Goal: Purchase product/service

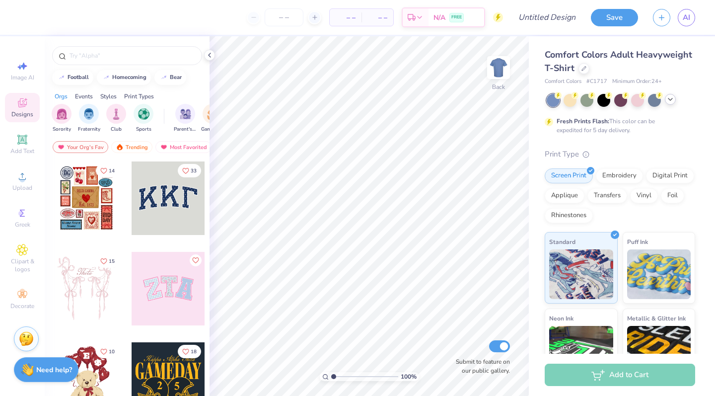
click at [667, 102] on icon at bounding box center [670, 99] width 8 height 8
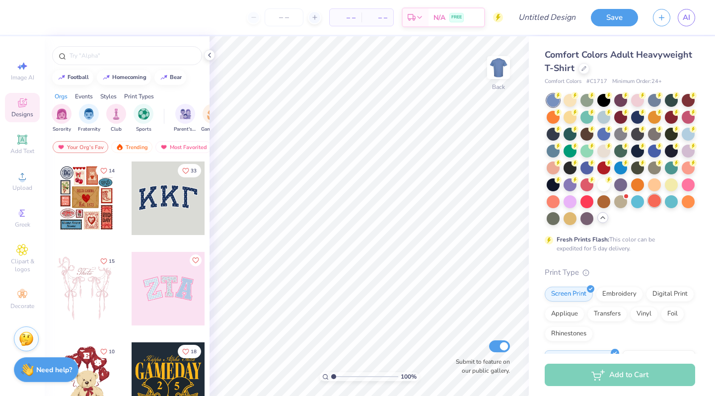
click at [655, 199] on div at bounding box center [654, 200] width 13 height 13
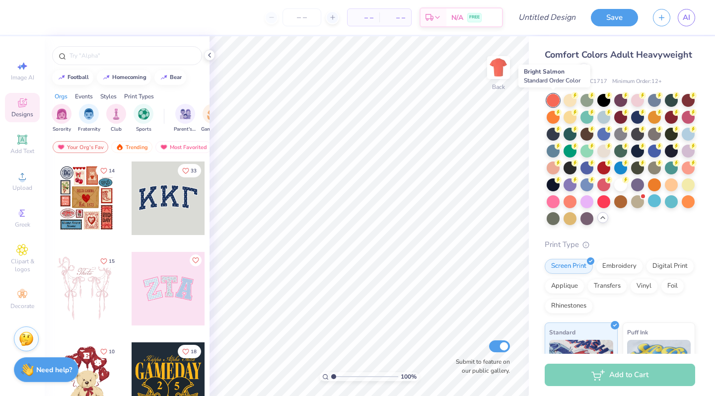
click at [555, 97] on div at bounding box center [553, 100] width 13 height 13
click at [657, 115] on div at bounding box center [654, 116] width 13 height 13
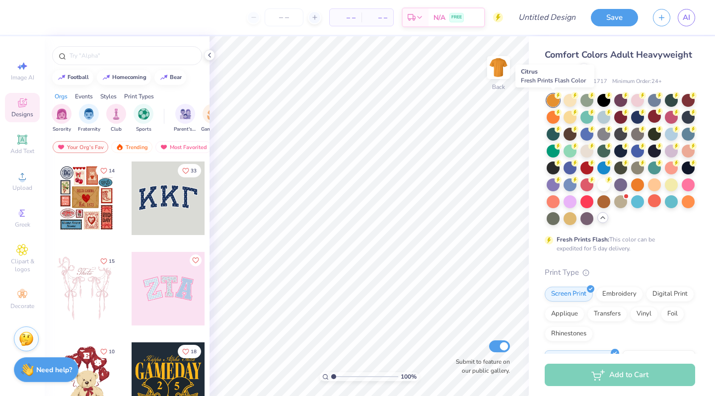
click at [556, 100] on div at bounding box center [553, 100] width 13 height 13
click at [640, 187] on div at bounding box center [637, 183] width 13 height 13
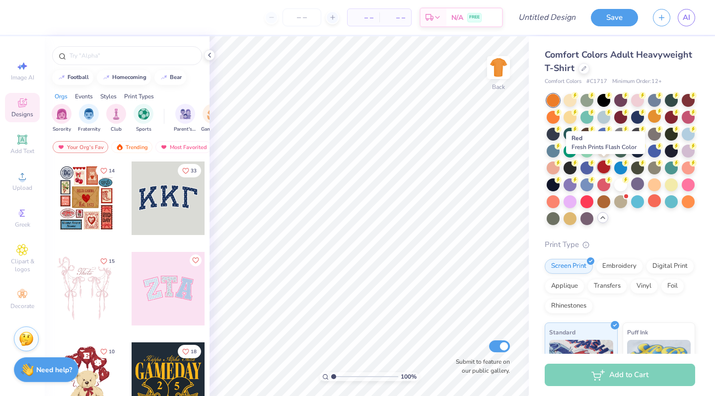
click at [605, 163] on div at bounding box center [603, 166] width 13 height 13
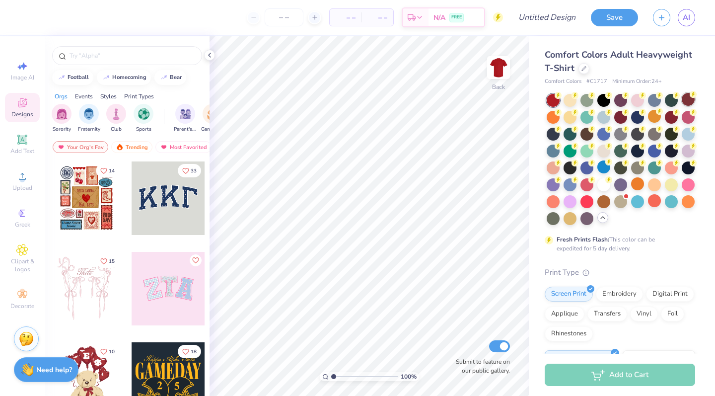
click at [686, 97] on div at bounding box center [688, 99] width 13 height 13
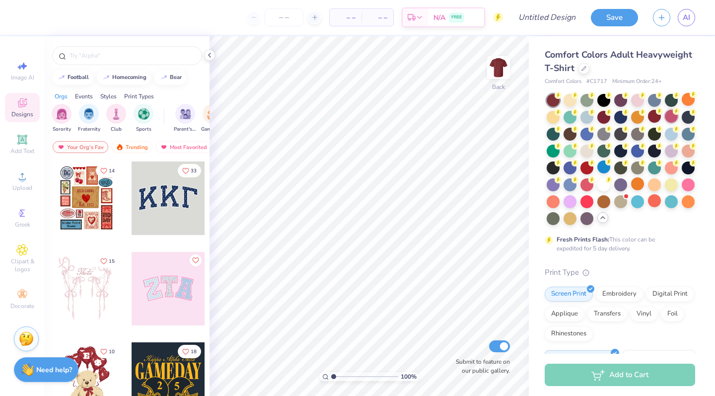
click at [671, 111] on div at bounding box center [671, 116] width 13 height 13
click at [655, 114] on div at bounding box center [654, 116] width 13 height 13
click at [639, 113] on icon at bounding box center [642, 111] width 7 height 7
click at [558, 115] on div at bounding box center [553, 116] width 13 height 13
click at [603, 200] on div at bounding box center [603, 200] width 13 height 13
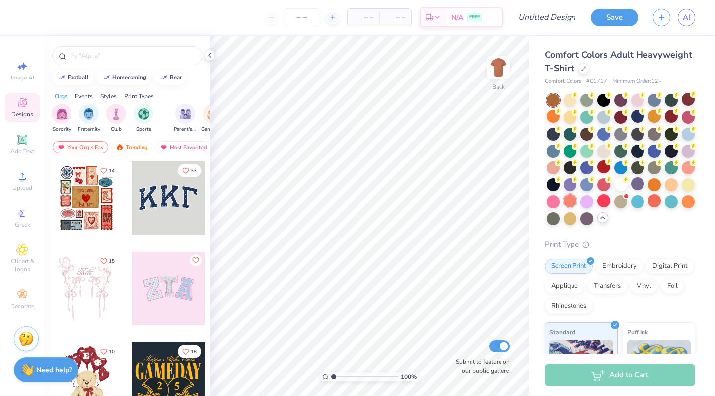
click at [567, 201] on div at bounding box center [569, 200] width 13 height 13
click at [652, 199] on div at bounding box center [654, 200] width 13 height 13
click at [569, 131] on div at bounding box center [569, 133] width 13 height 13
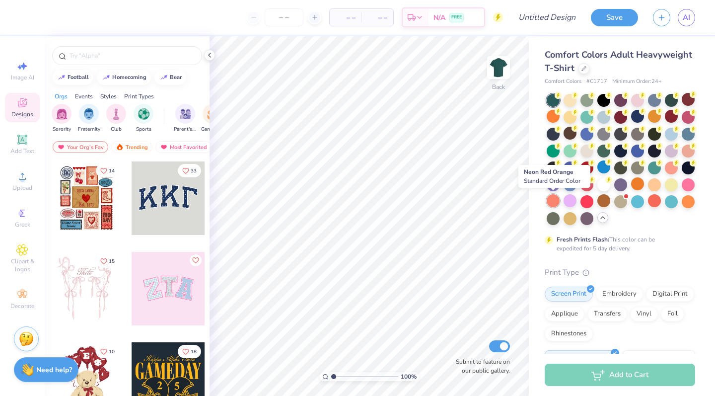
click at [555, 200] on div at bounding box center [553, 200] width 13 height 13
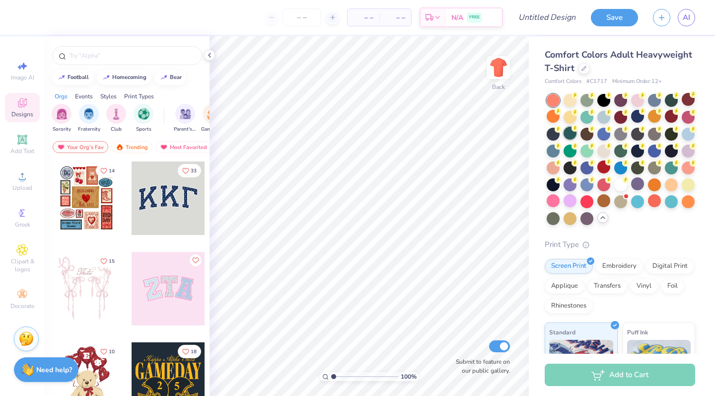
click at [571, 135] on div at bounding box center [569, 133] width 13 height 13
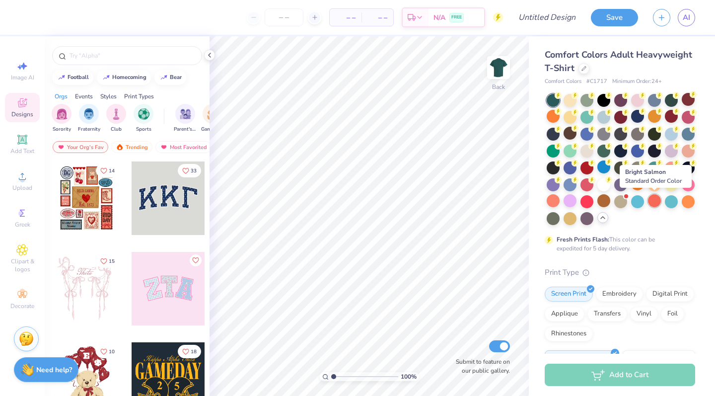
click at [652, 200] on div at bounding box center [654, 200] width 13 height 13
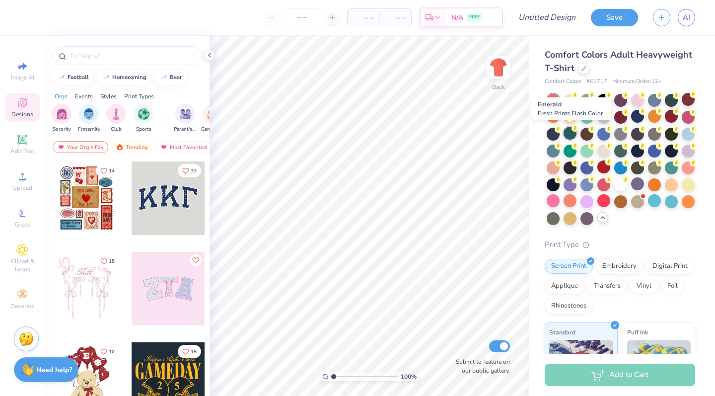
click at [571, 134] on div at bounding box center [569, 133] width 13 height 13
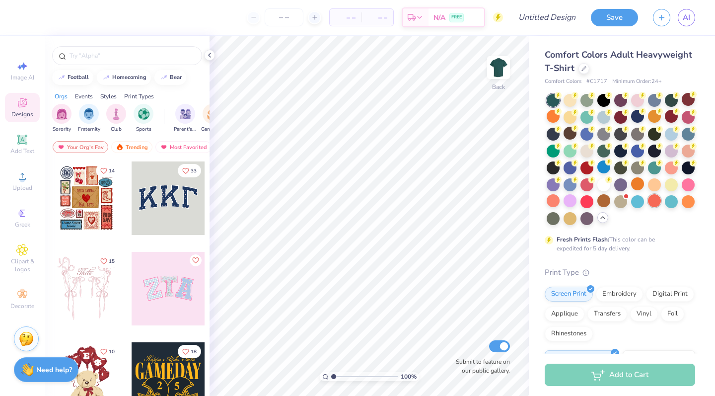
click at [652, 202] on div at bounding box center [654, 200] width 13 height 13
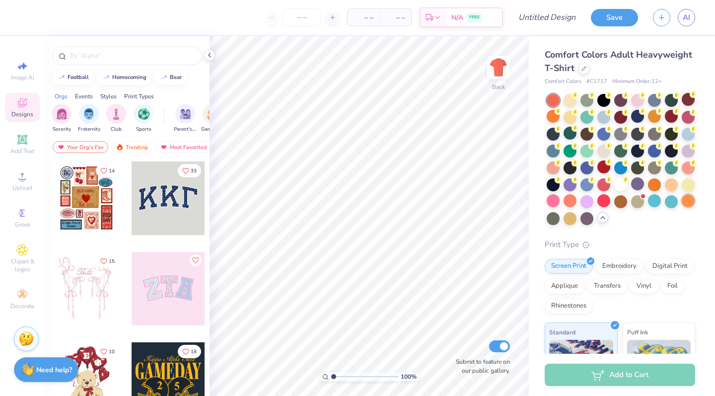
click at [692, 199] on div at bounding box center [688, 200] width 13 height 13
click at [670, 200] on div at bounding box center [671, 200] width 13 height 13
click at [551, 92] on div "Comfort Colors Adult Heavyweight T-Shirt Comfort Colors # C1717 Minimum Order: …" at bounding box center [620, 297] width 150 height 498
click at [552, 97] on div at bounding box center [553, 100] width 13 height 13
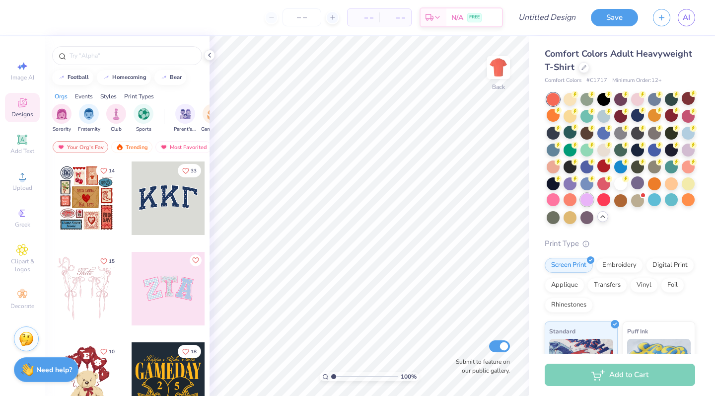
click at [584, 195] on div at bounding box center [586, 199] width 13 height 13
click at [566, 201] on div at bounding box center [569, 199] width 13 height 13
click at [585, 205] on div at bounding box center [586, 199] width 13 height 13
click at [554, 199] on div at bounding box center [553, 199] width 13 height 13
click at [649, 200] on div at bounding box center [654, 199] width 13 height 13
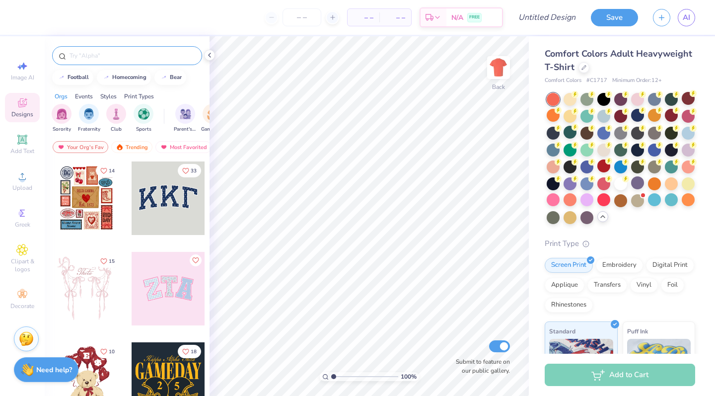
click at [102, 55] on input "text" at bounding box center [132, 56] width 127 height 10
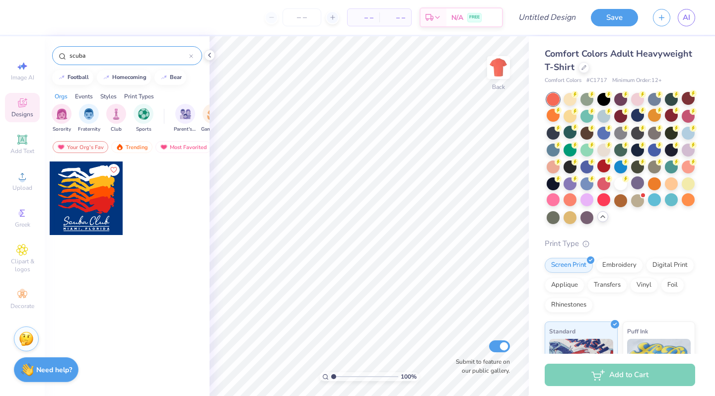
drag, startPoint x: 98, startPoint y: 53, endPoint x: 46, endPoint y: 52, distance: 52.1
click at [46, 52] on div "scuba" at bounding box center [127, 53] width 165 height 34
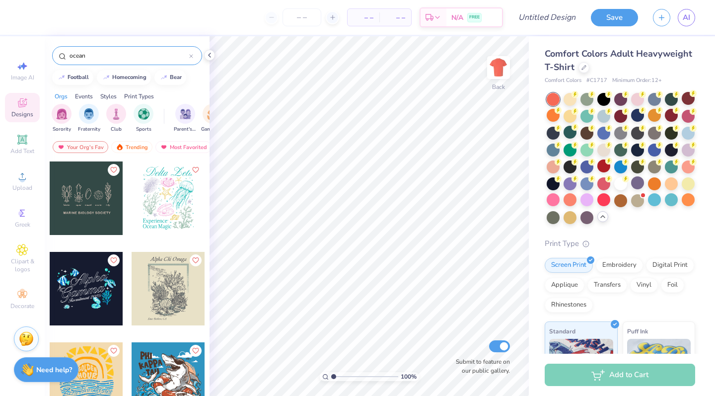
scroll to position [0, 0]
drag, startPoint x: 99, startPoint y: 56, endPoint x: 50, endPoint y: 54, distance: 49.7
click at [50, 54] on div "ocean" at bounding box center [127, 53] width 165 height 34
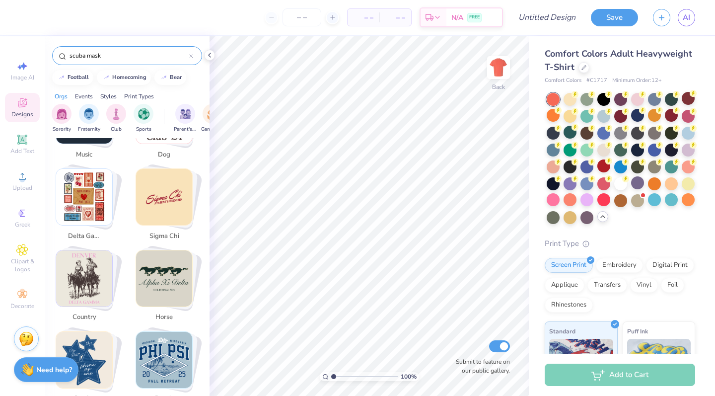
scroll to position [644, 0]
click at [87, 200] on img "Stack Card Button delta gamma" at bounding box center [84, 197] width 56 height 56
type input "delta gamma"
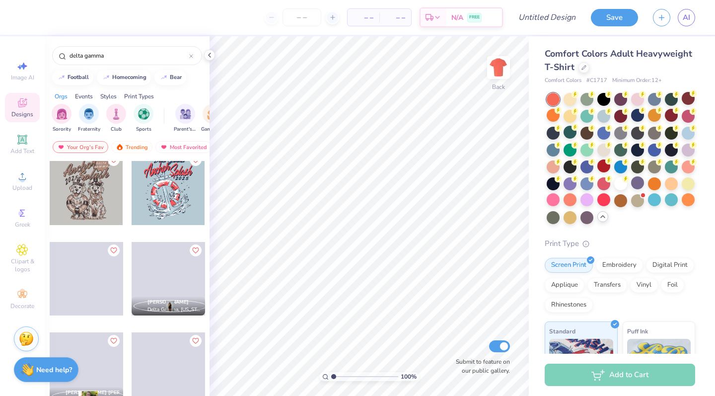
scroll to position [1427, 0]
